Goal: Find specific page/section: Find specific page/section

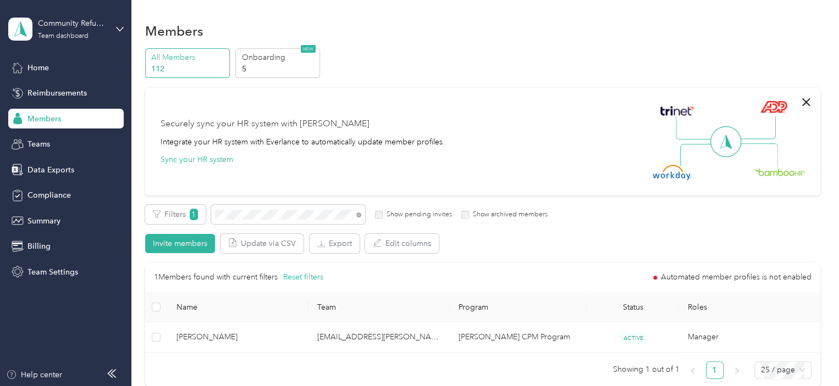
click at [48, 122] on span "Members" at bounding box center [44, 119] width 34 height 12
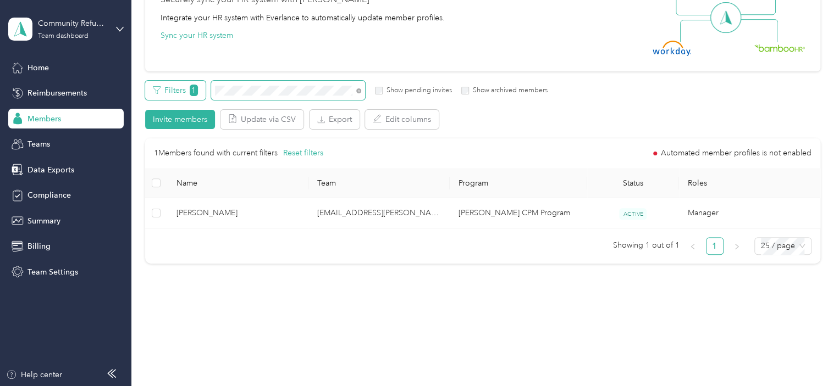
click at [179, 84] on div "Filters 1 Show pending invites Show archived members" at bounding box center [346, 90] width 403 height 19
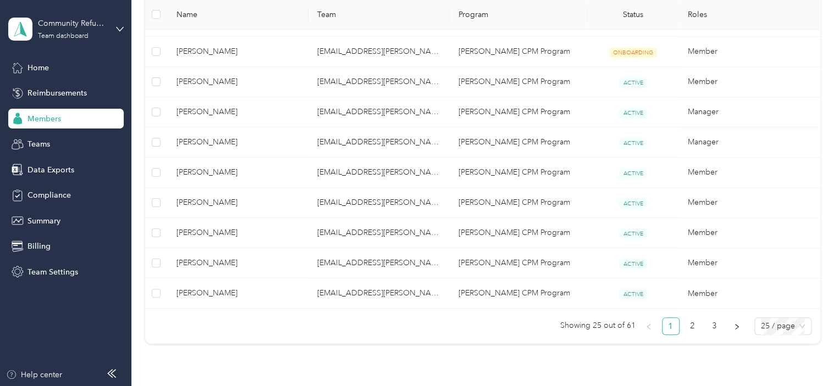
scroll to position [776, 0]
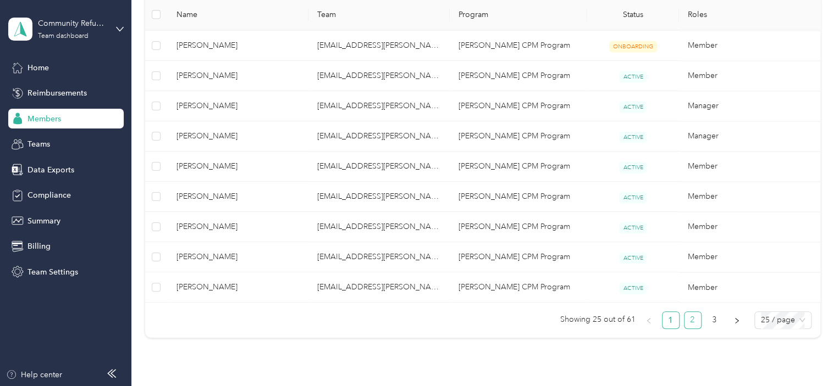
click at [690, 319] on link "2" at bounding box center [692, 320] width 16 height 16
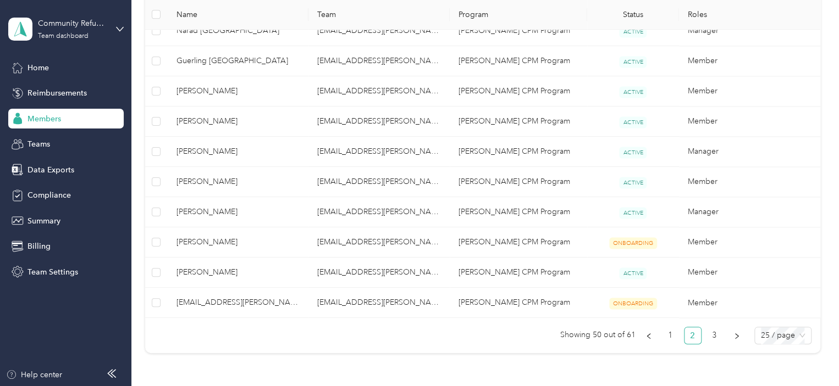
scroll to position [761, 0]
click at [713, 330] on link "3" at bounding box center [714, 335] width 16 height 16
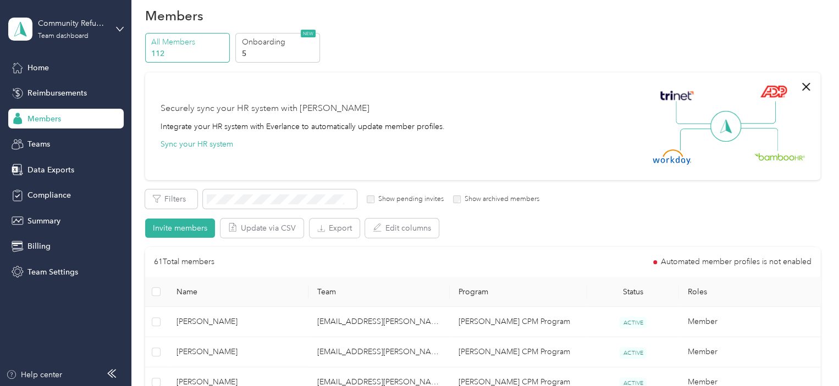
scroll to position [7, 0]
